Goal: Check status

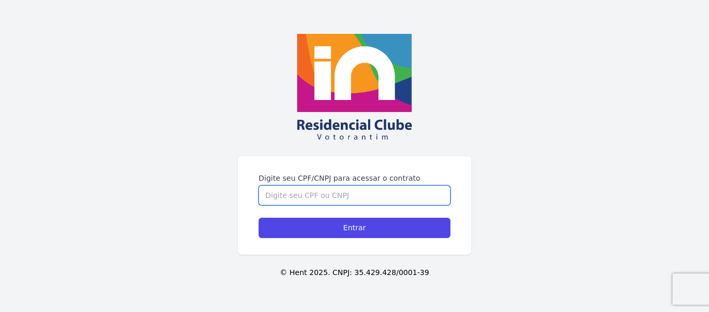
click at [329, 199] on input "Digite seu CPF/CNPJ para acessar o contrato" at bounding box center [355, 196] width 192 height 20
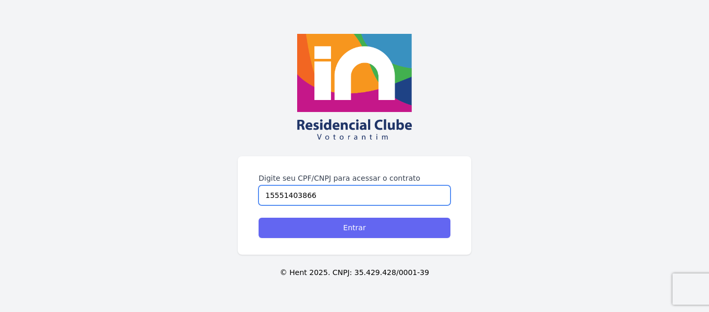
type input "15551403866"
click at [357, 228] on input "Entrar" at bounding box center [355, 228] width 192 height 20
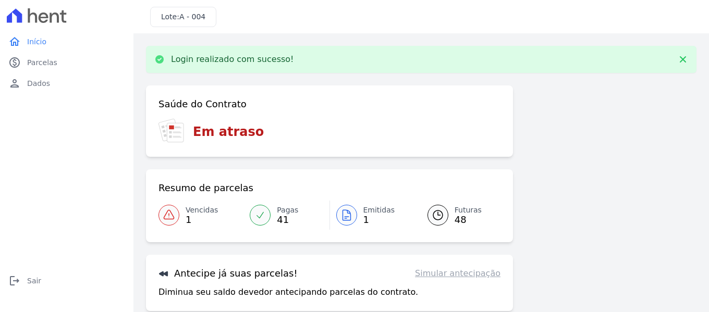
click at [198, 211] on span "Vencidas" at bounding box center [202, 210] width 32 height 11
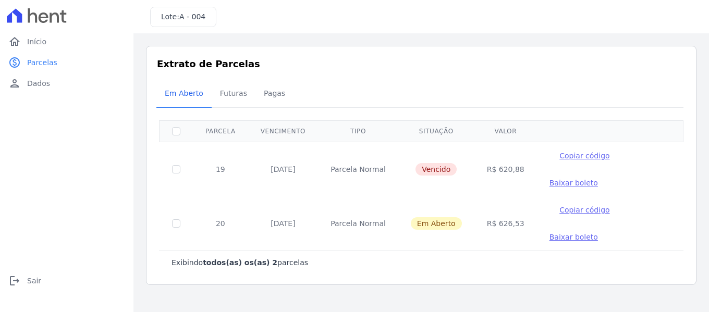
click at [561, 155] on span "Copiar código" at bounding box center [585, 156] width 50 height 8
click at [44, 87] on span "Dados" at bounding box center [38, 83] width 23 height 10
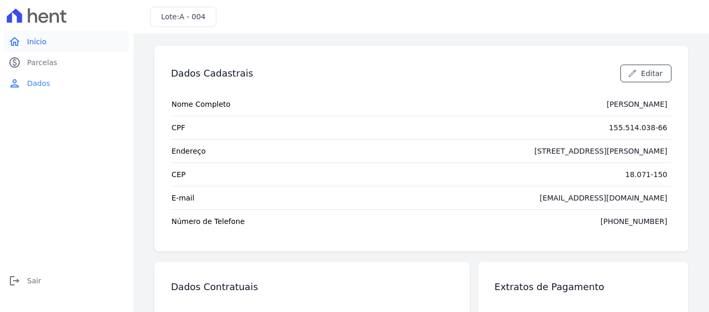
click at [47, 42] on link "home Início" at bounding box center [66, 41] width 125 height 21
